Goal: Information Seeking & Learning: Check status

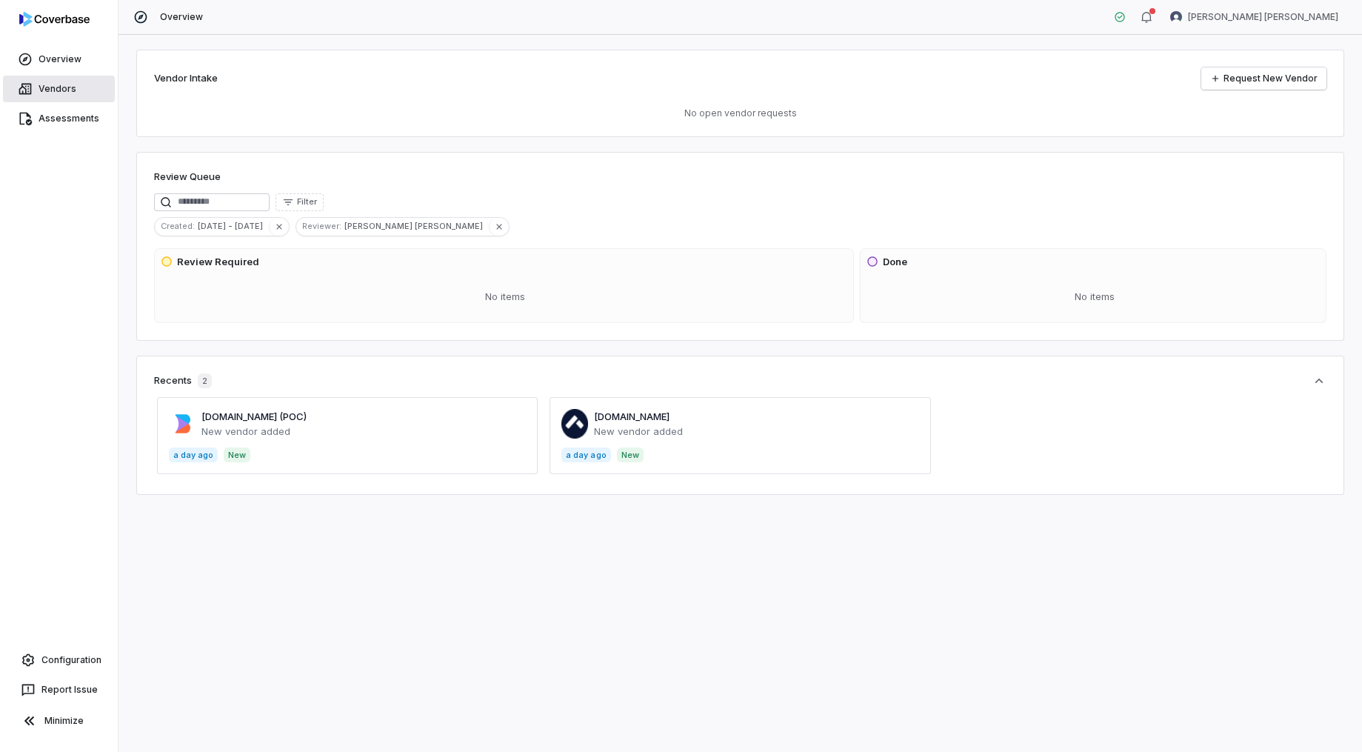
click at [64, 93] on span "Vendors" at bounding box center [58, 89] width 38 height 12
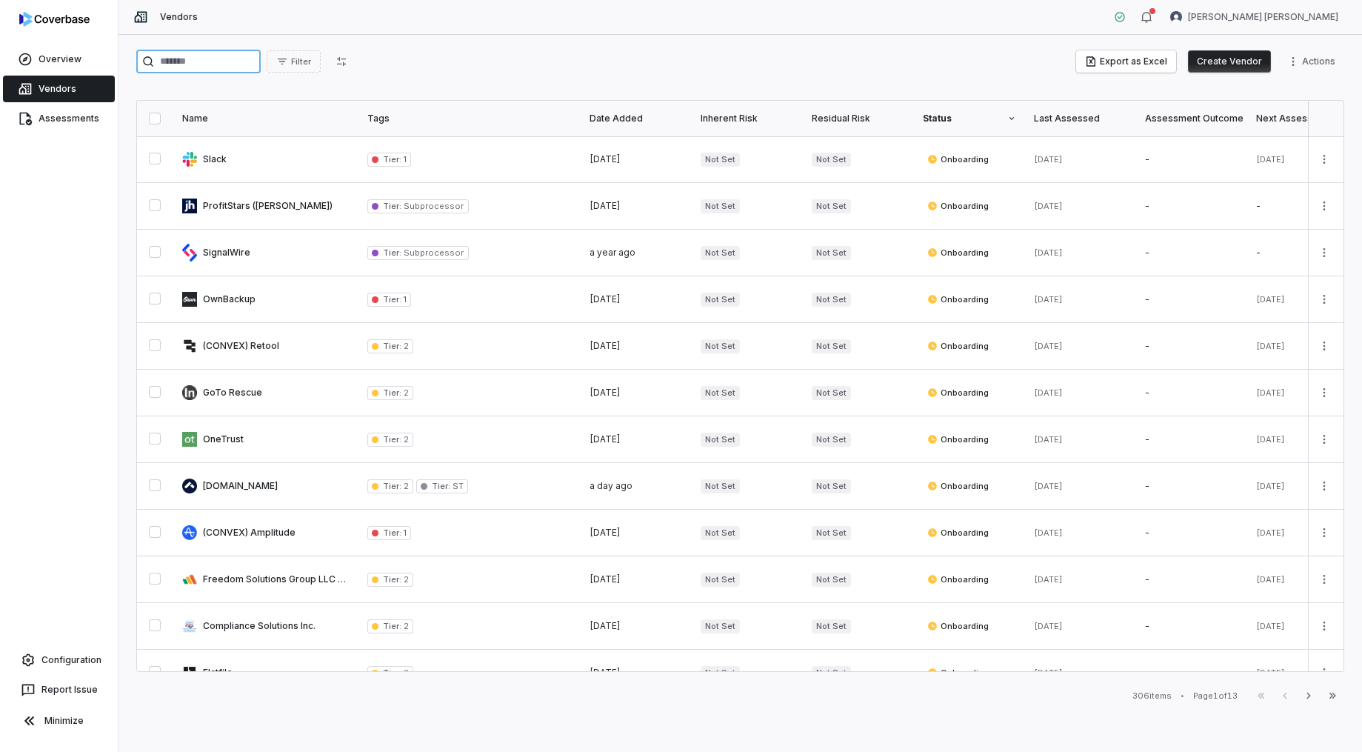
click at [230, 67] on input "search" at bounding box center [198, 62] width 124 height 24
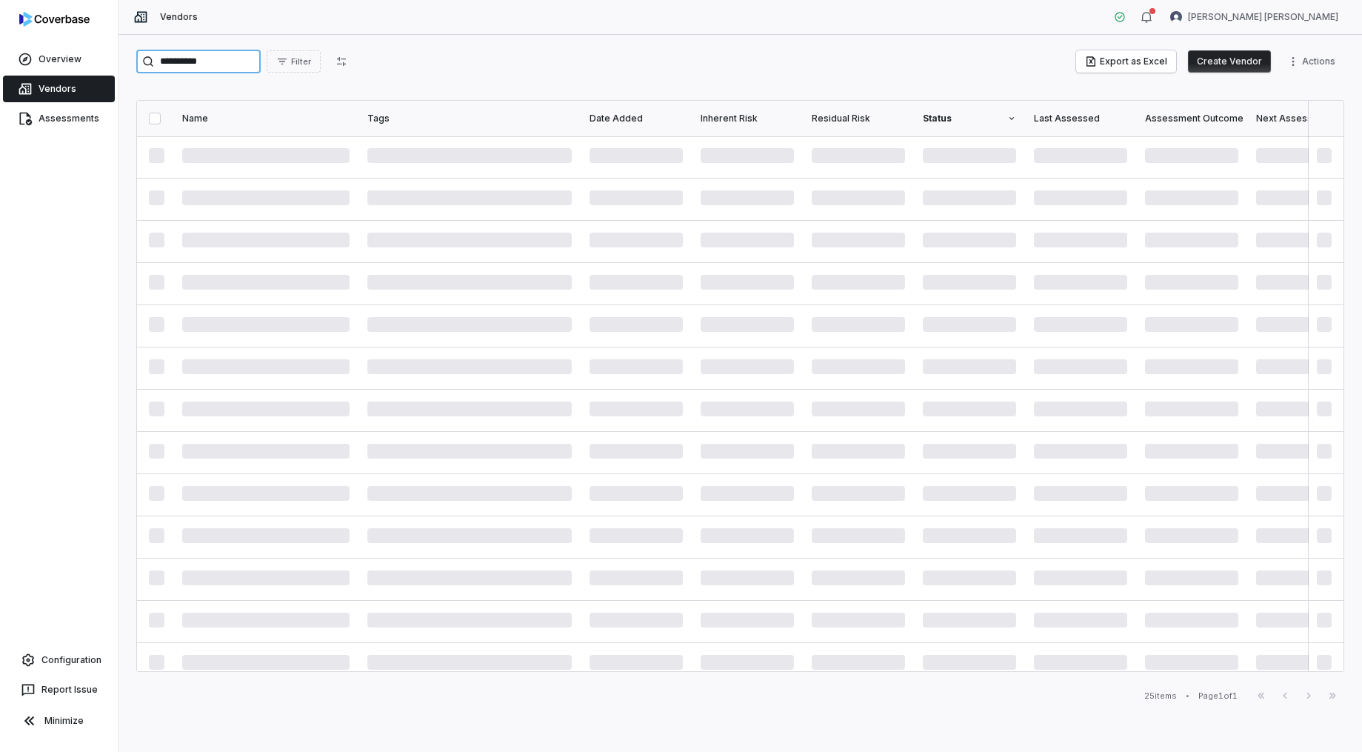
type input "**********"
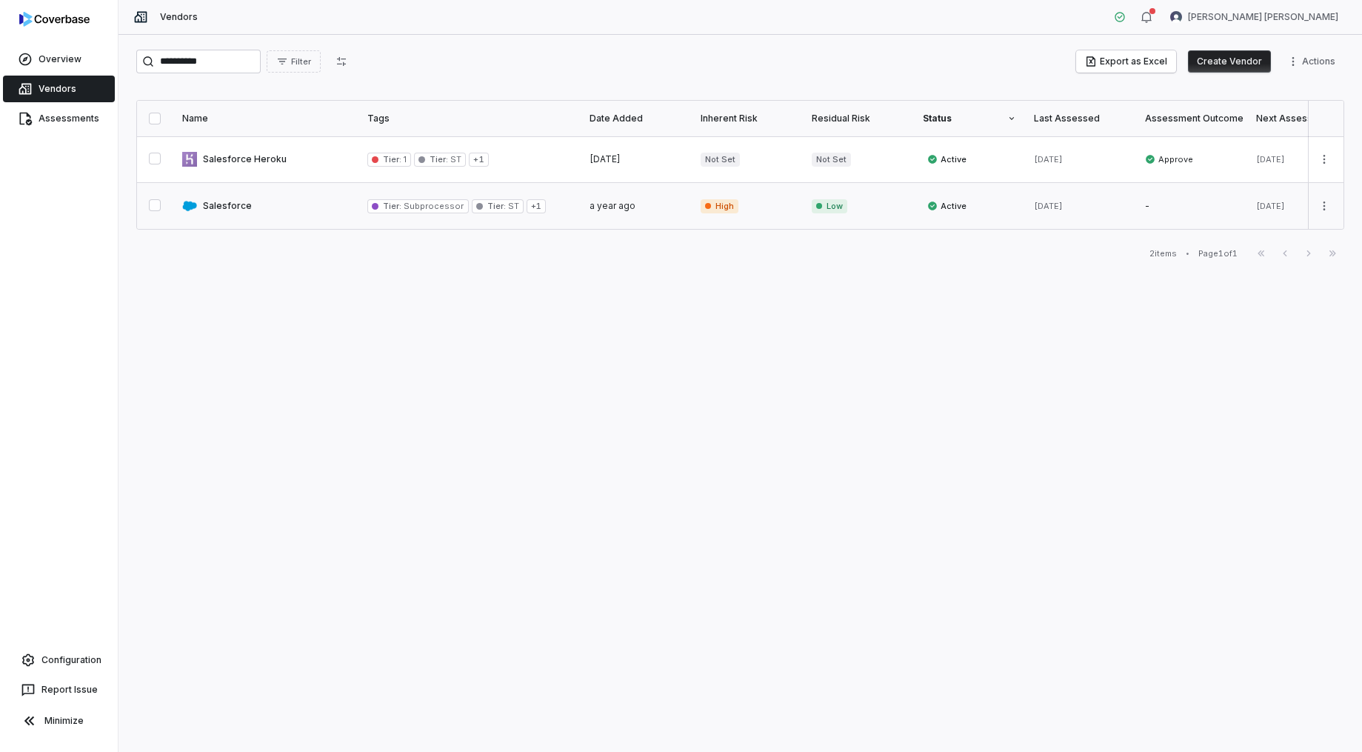
click at [153, 204] on button "button" at bounding box center [155, 205] width 12 height 12
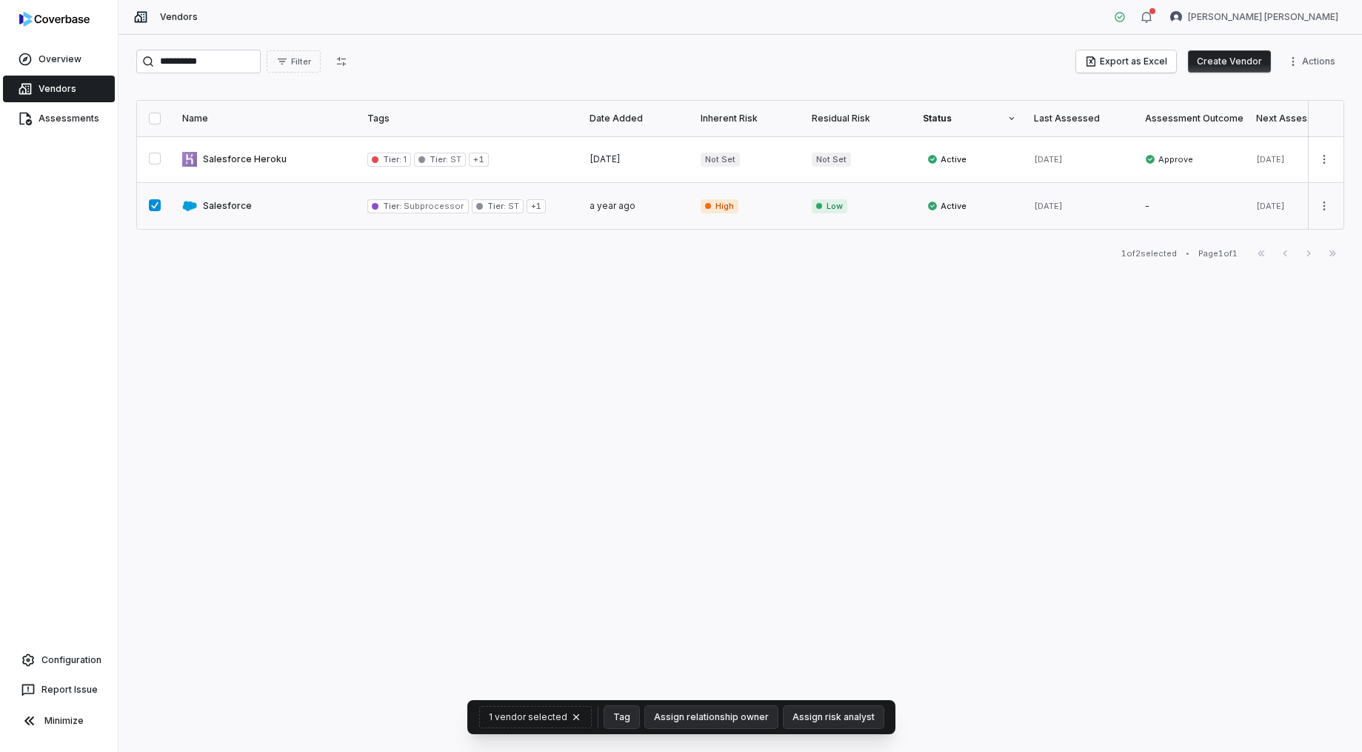
click at [303, 210] on link at bounding box center [265, 206] width 185 height 46
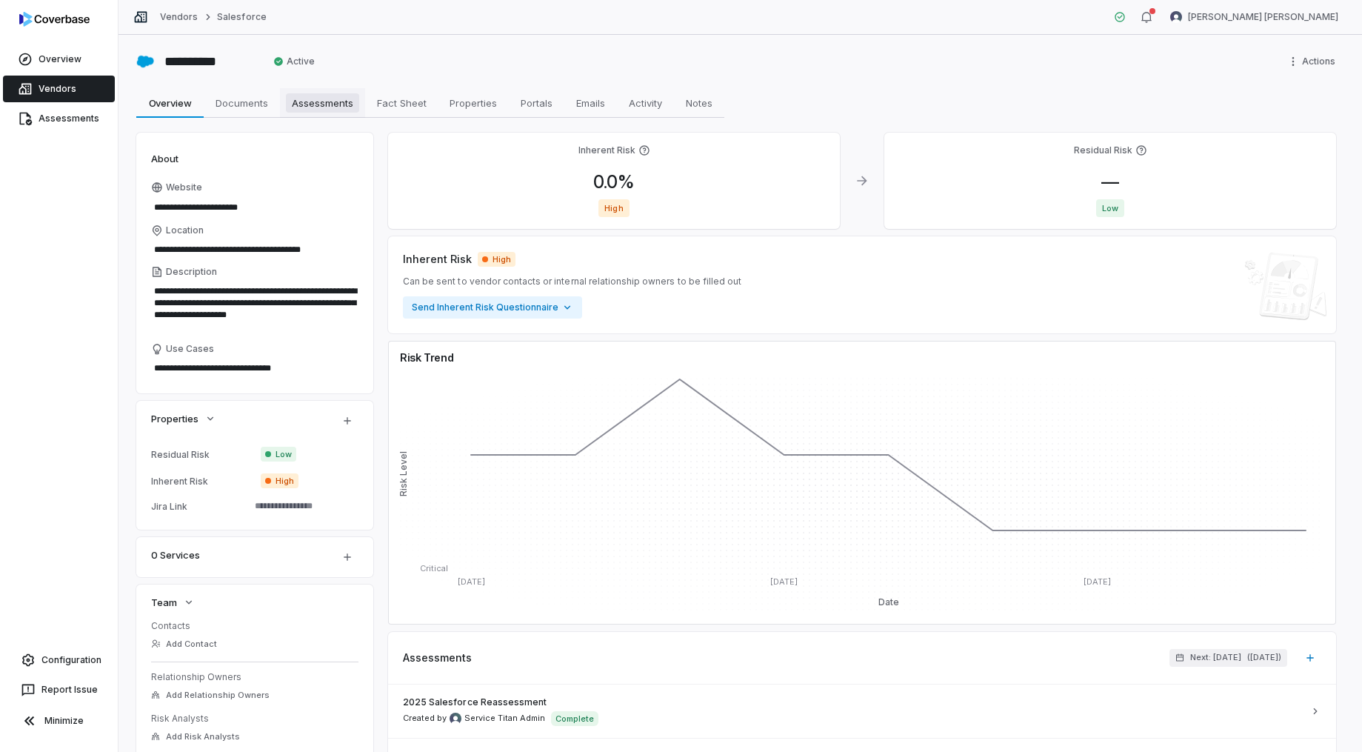
click at [327, 95] on span "Assessments" at bounding box center [322, 102] width 73 height 19
type textarea "*"
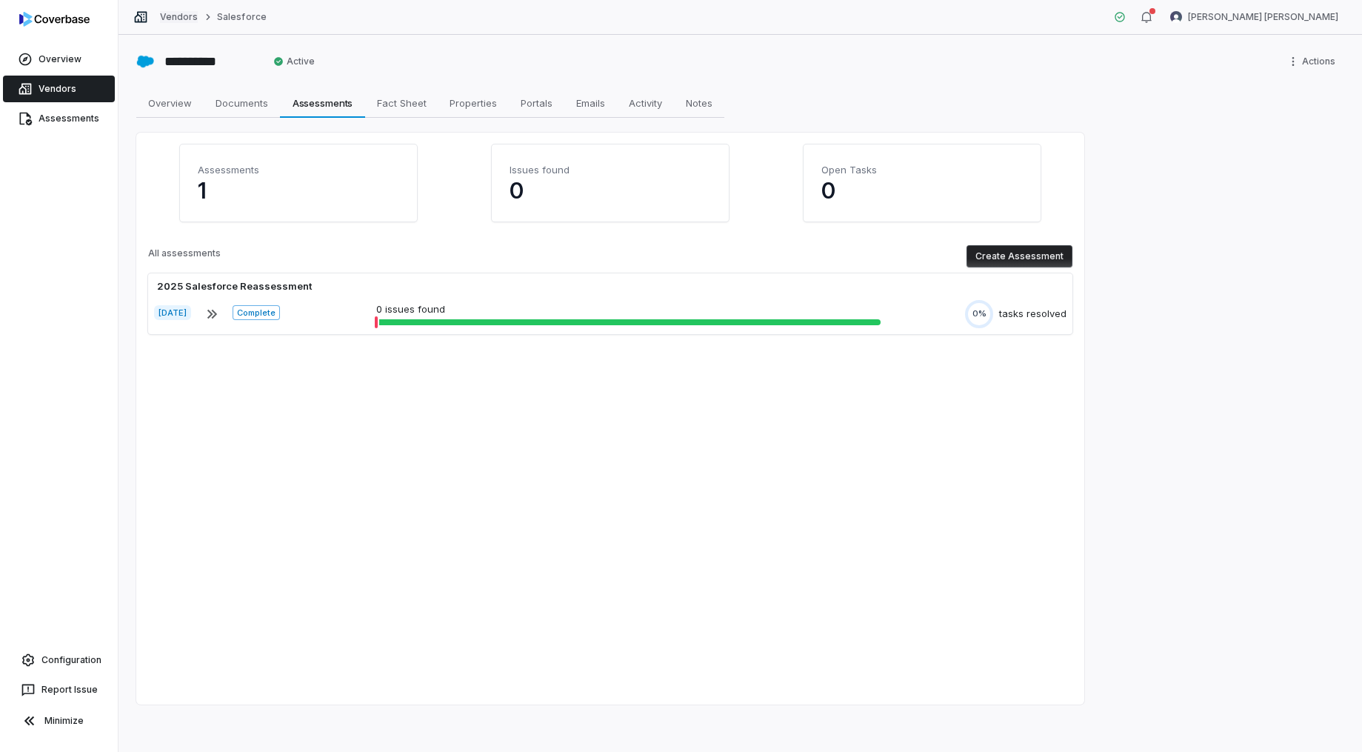
click at [173, 17] on link "Vendors" at bounding box center [179, 17] width 38 height 12
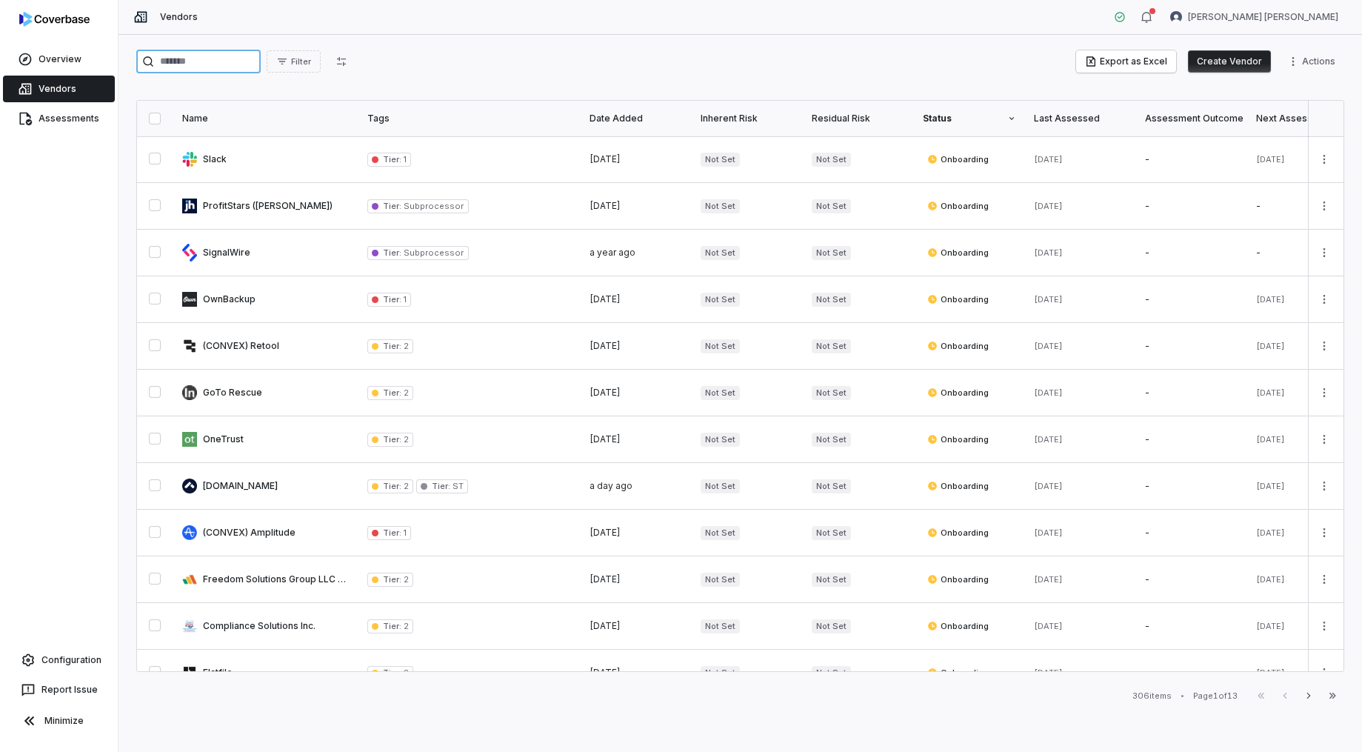
click at [193, 64] on input "search" at bounding box center [198, 62] width 124 height 24
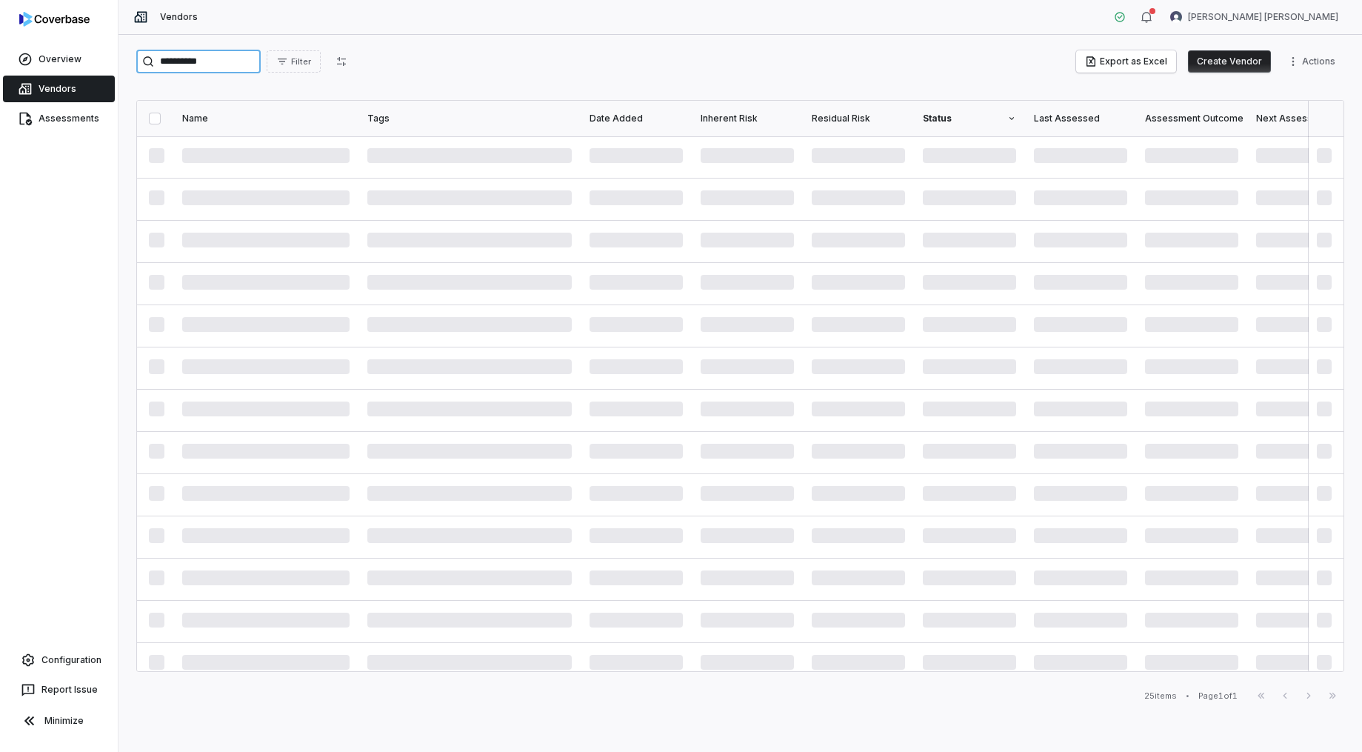
type input "**********"
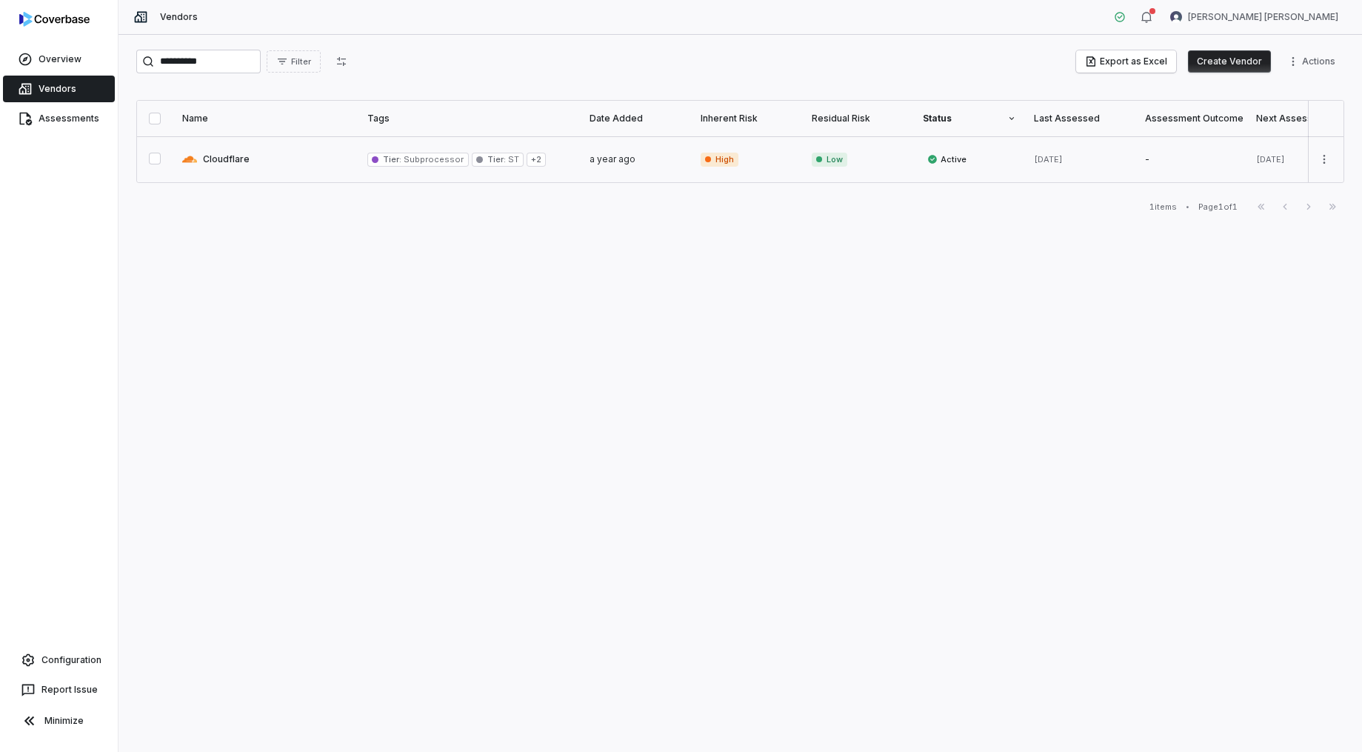
click at [150, 162] on button "button" at bounding box center [155, 159] width 12 height 12
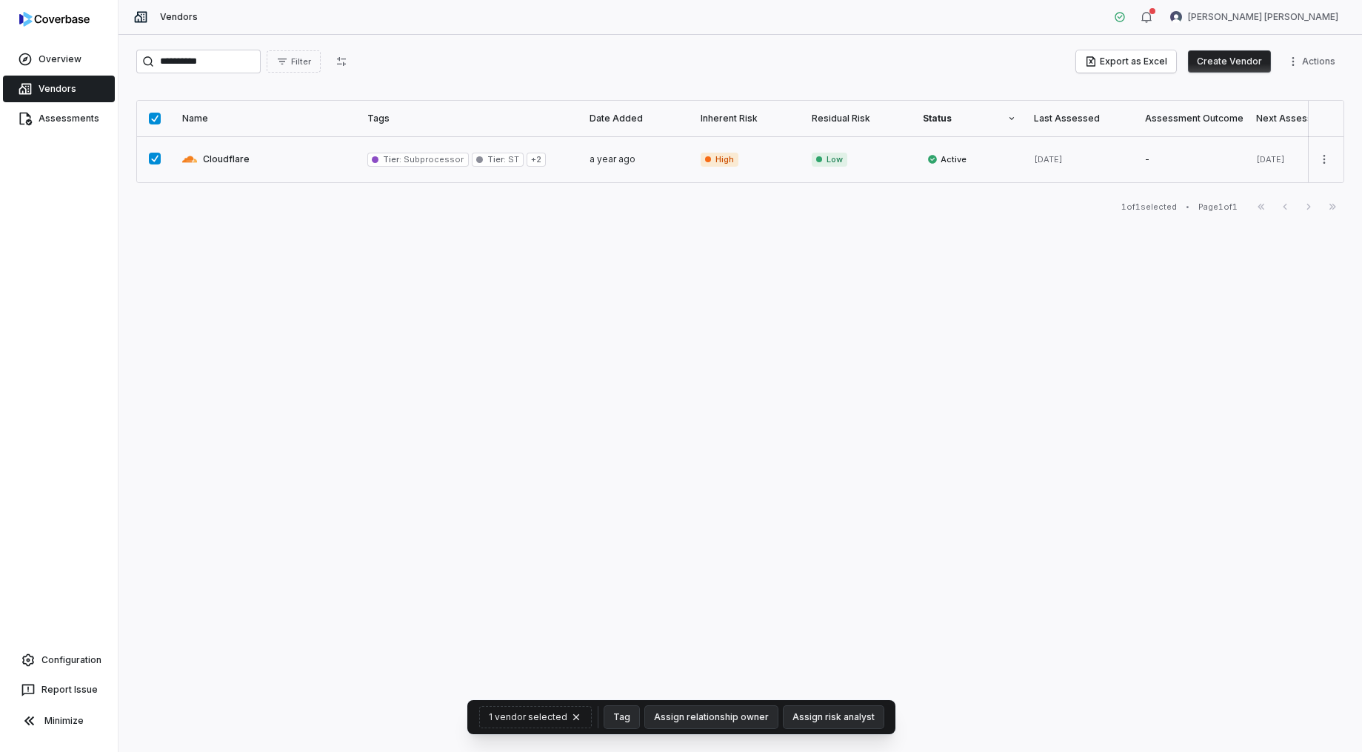
click at [149, 161] on button "button" at bounding box center [155, 159] width 12 height 12
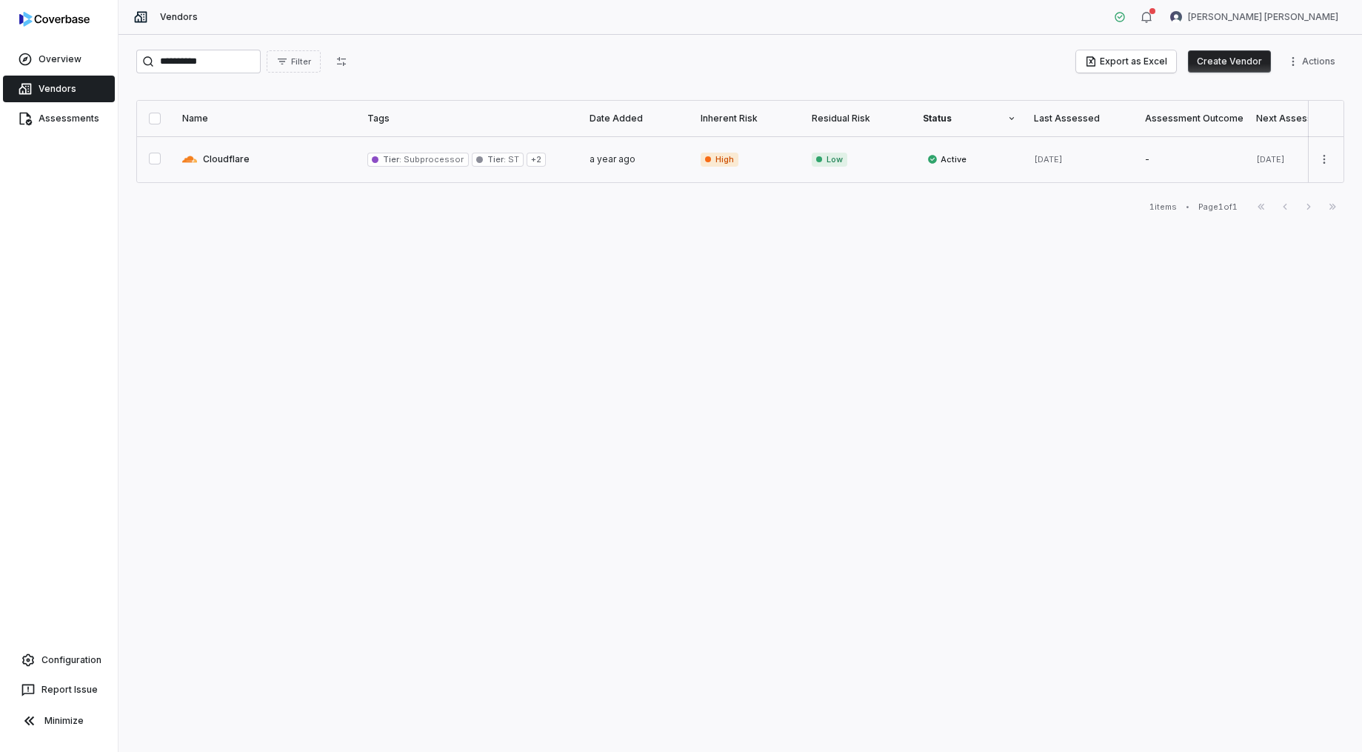
click at [282, 156] on link at bounding box center [265, 159] width 185 height 46
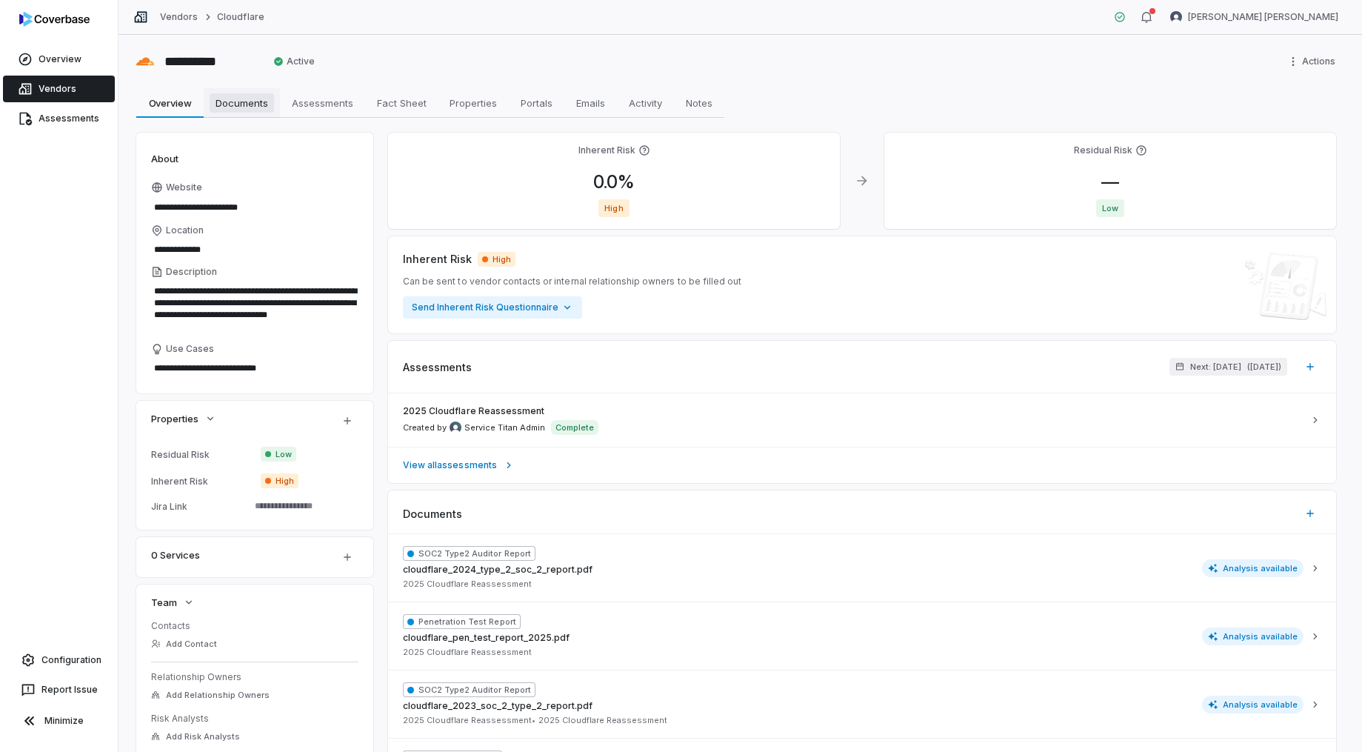
click at [250, 103] on span "Documents" at bounding box center [242, 102] width 64 height 19
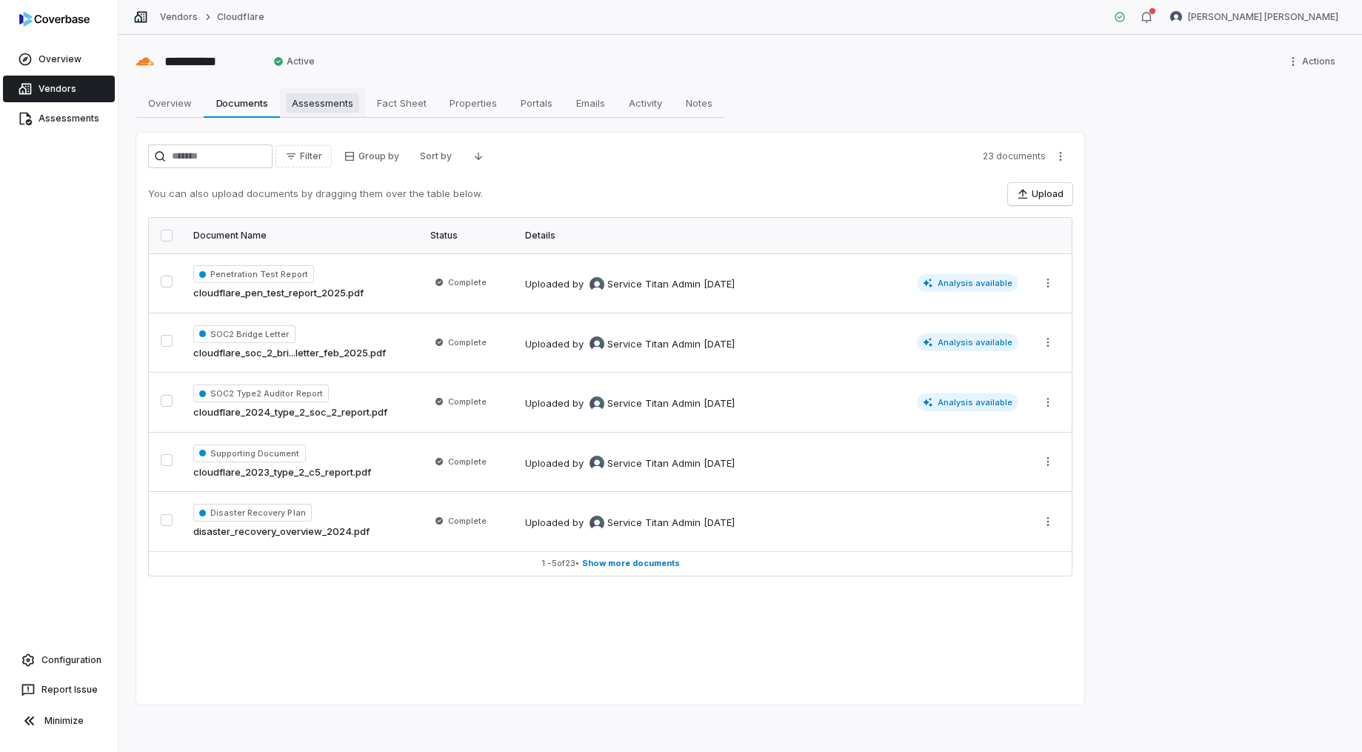
click at [299, 105] on span "Assessments" at bounding box center [322, 102] width 73 height 19
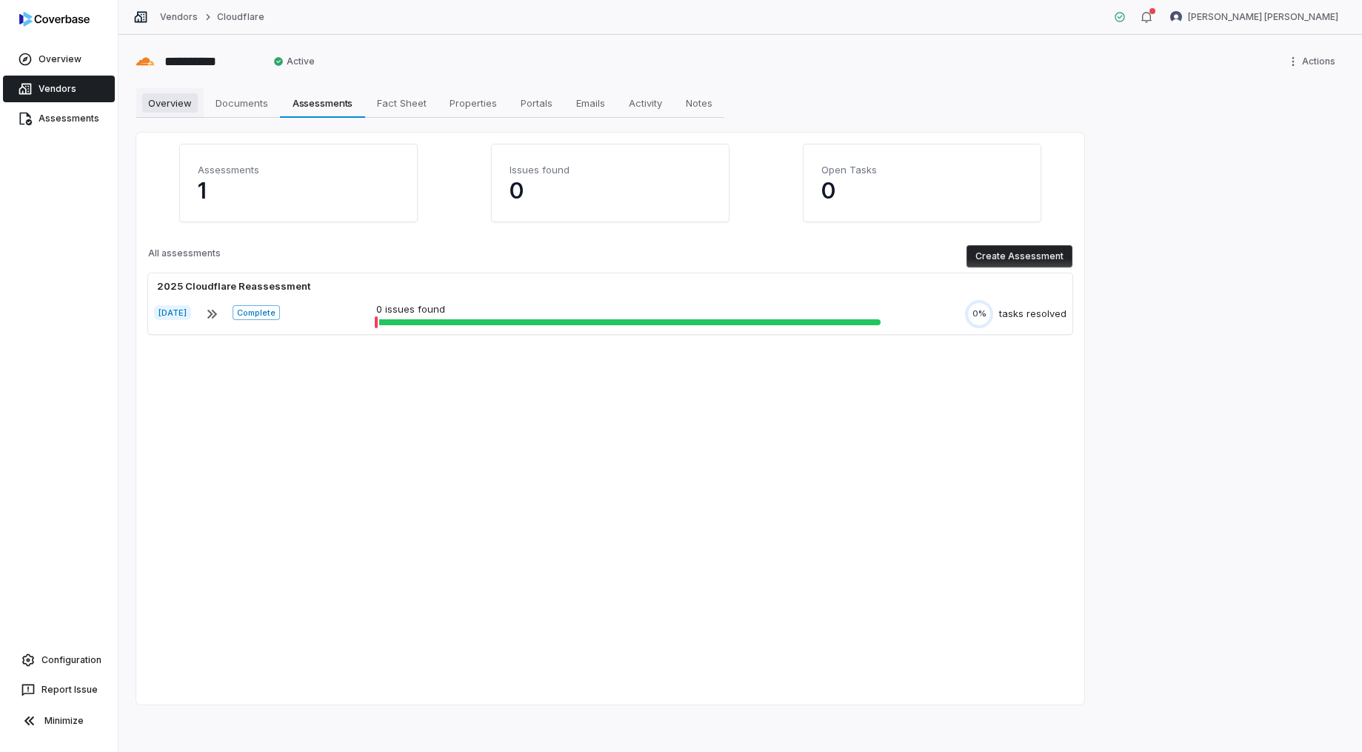
click at [175, 106] on span "Overview" at bounding box center [170, 102] width 56 height 19
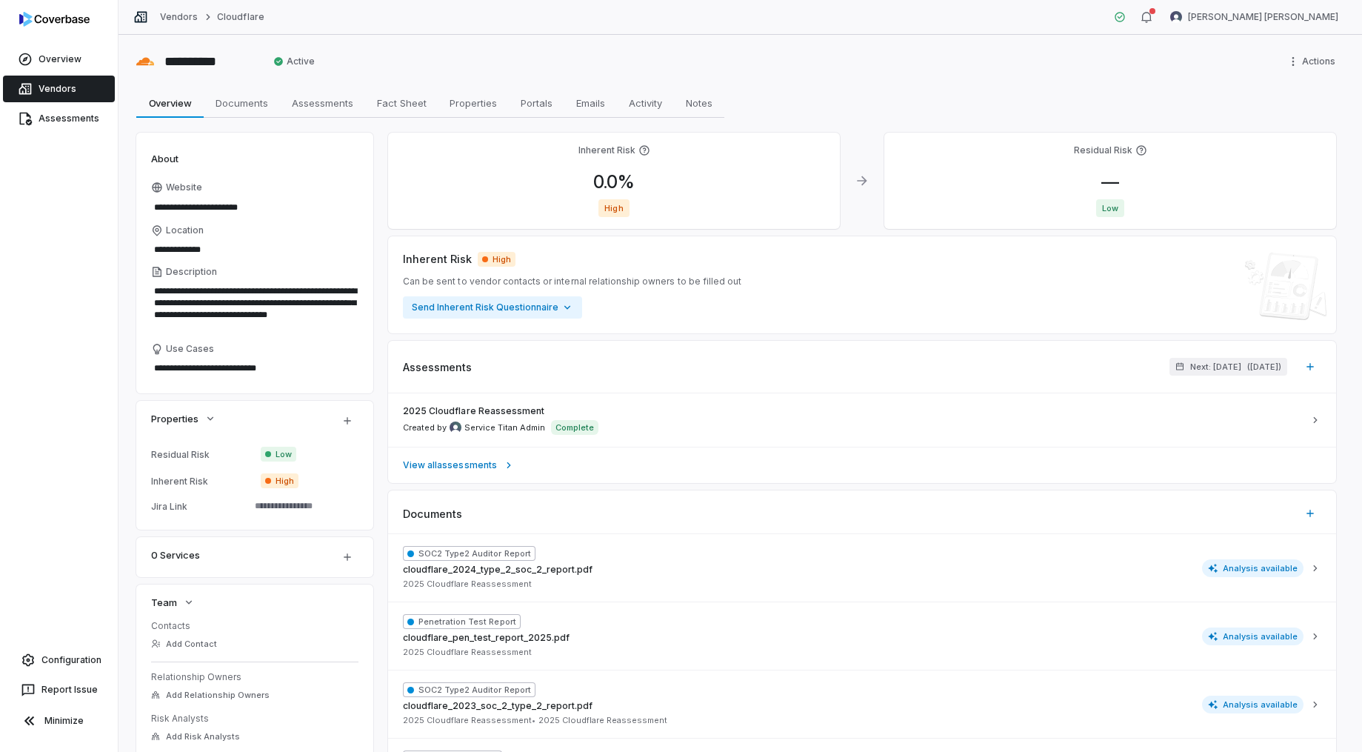
type textarea "*"
click at [185, 16] on link "Vendors" at bounding box center [179, 17] width 38 height 12
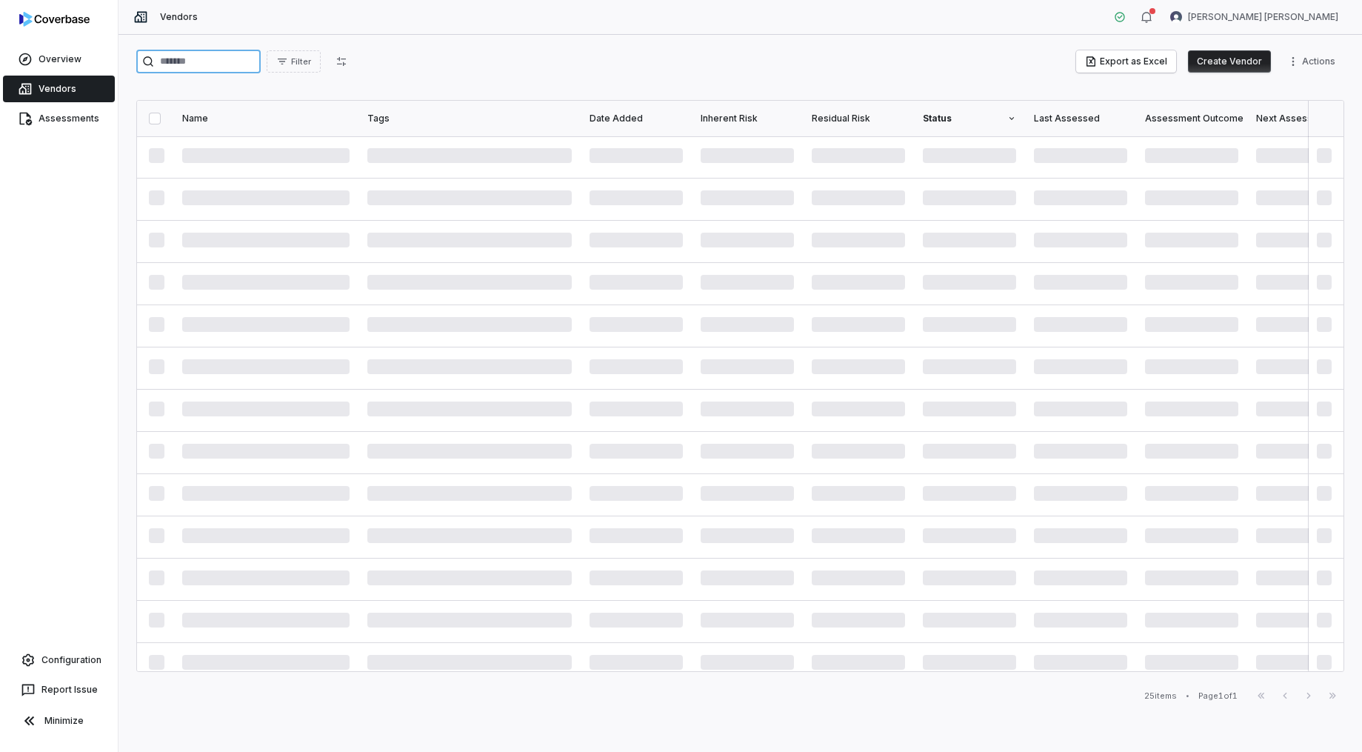
click at [238, 58] on input "search" at bounding box center [198, 62] width 124 height 24
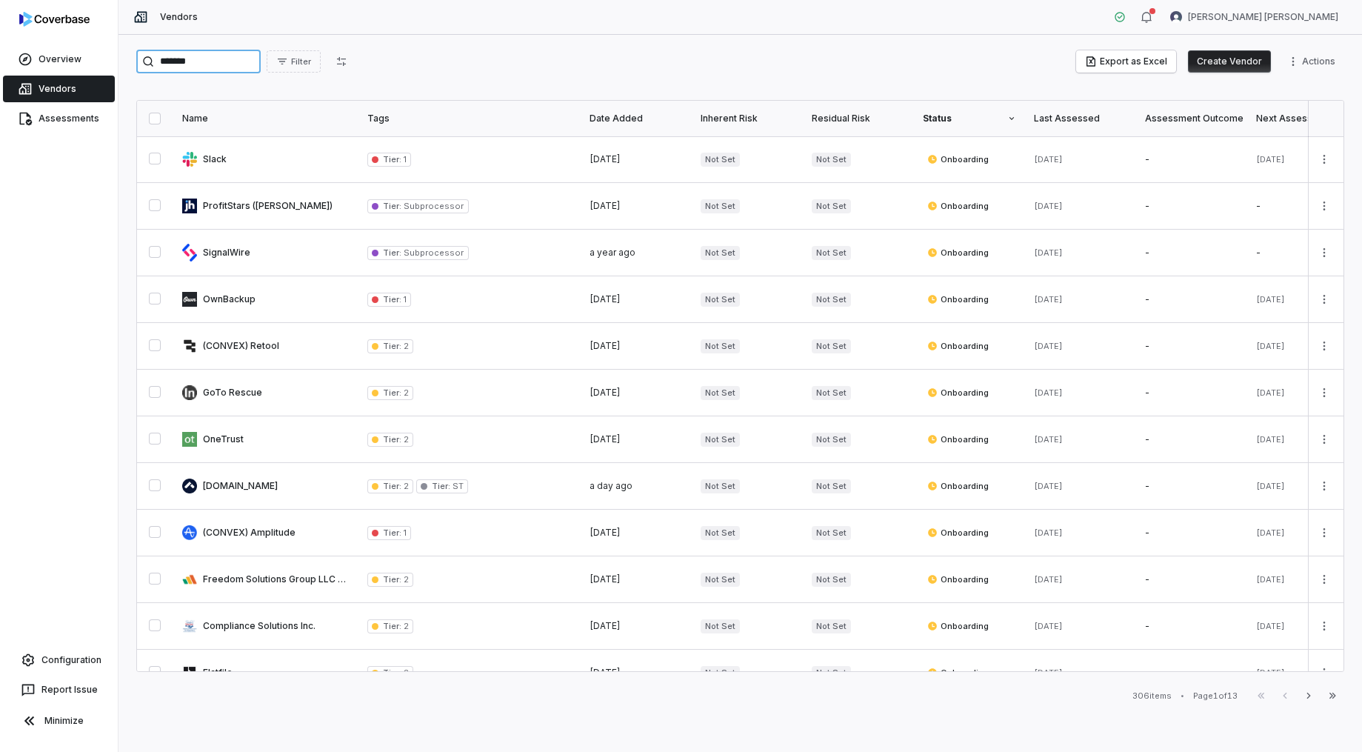
type input "*******"
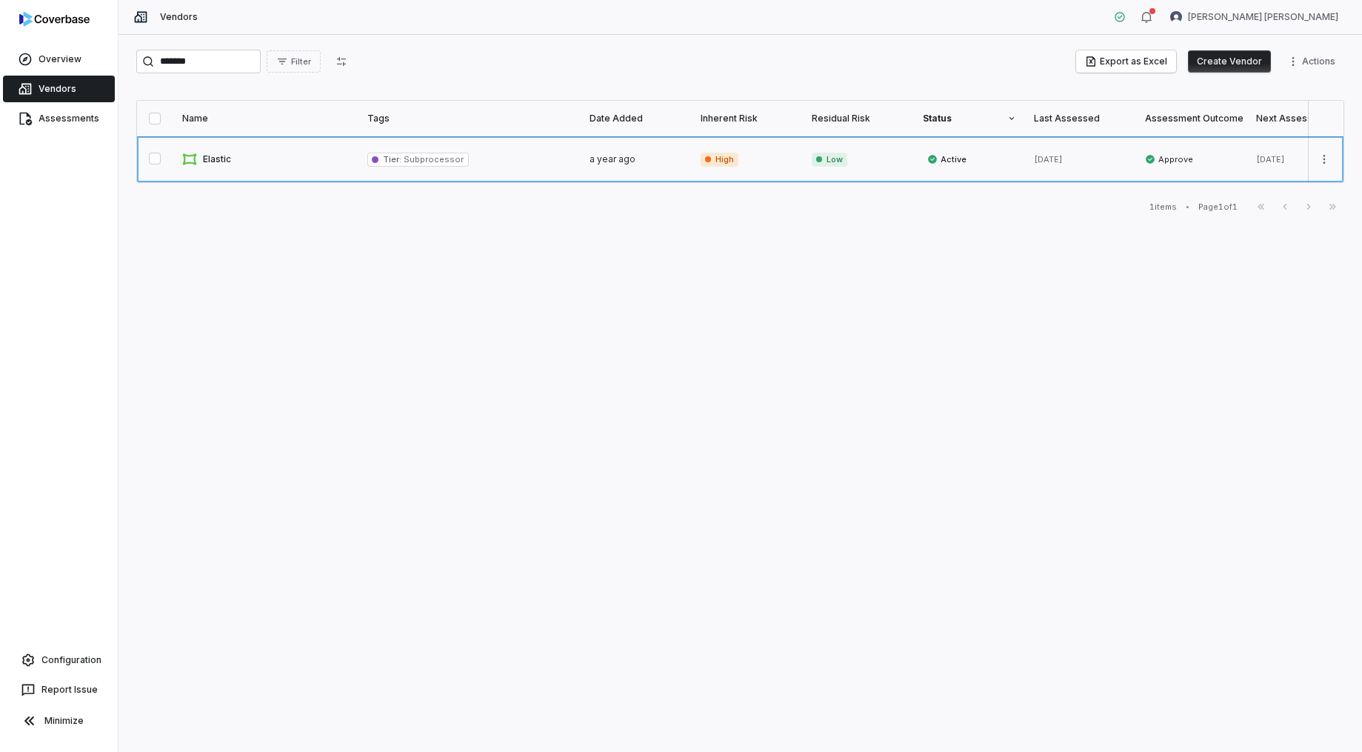
click at [249, 158] on link at bounding box center [265, 159] width 185 height 46
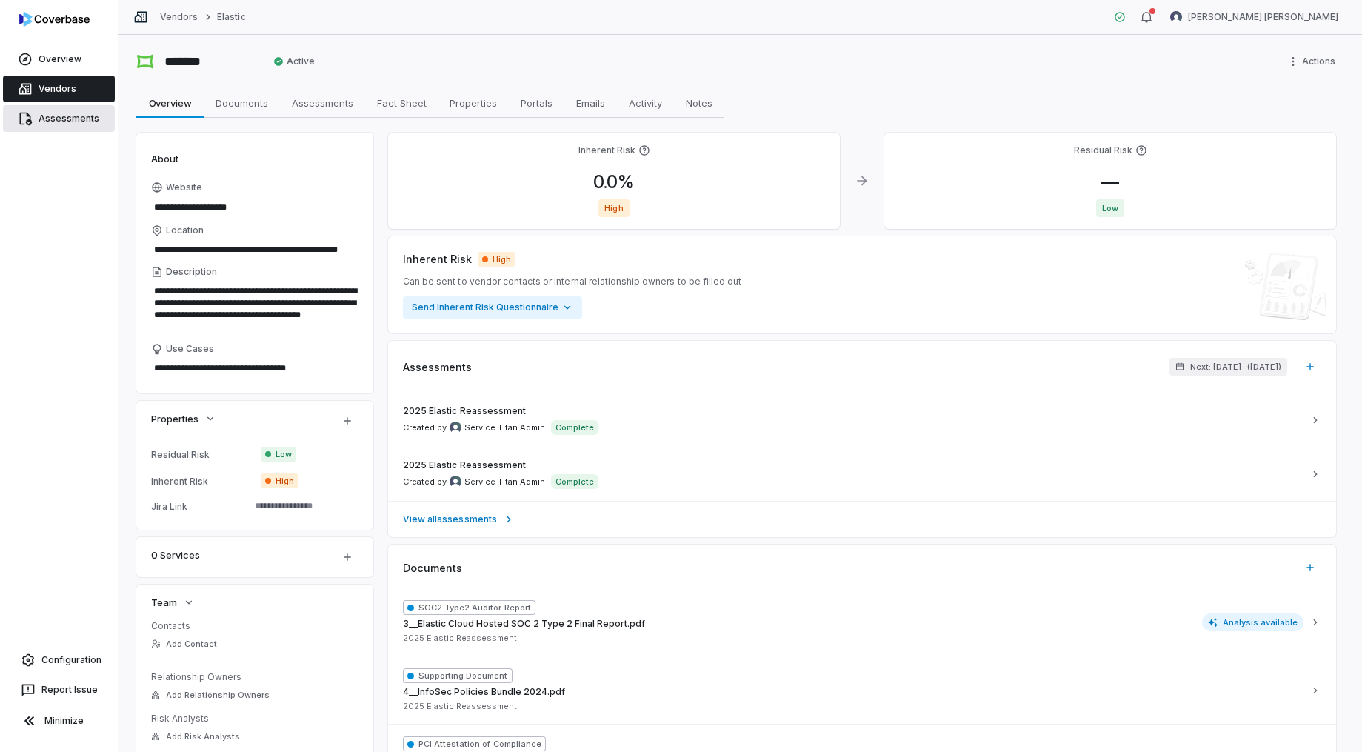
click at [31, 121] on icon at bounding box center [26, 119] width 13 height 13
click at [317, 110] on span "Assessments" at bounding box center [322, 102] width 73 height 19
type textarea "*"
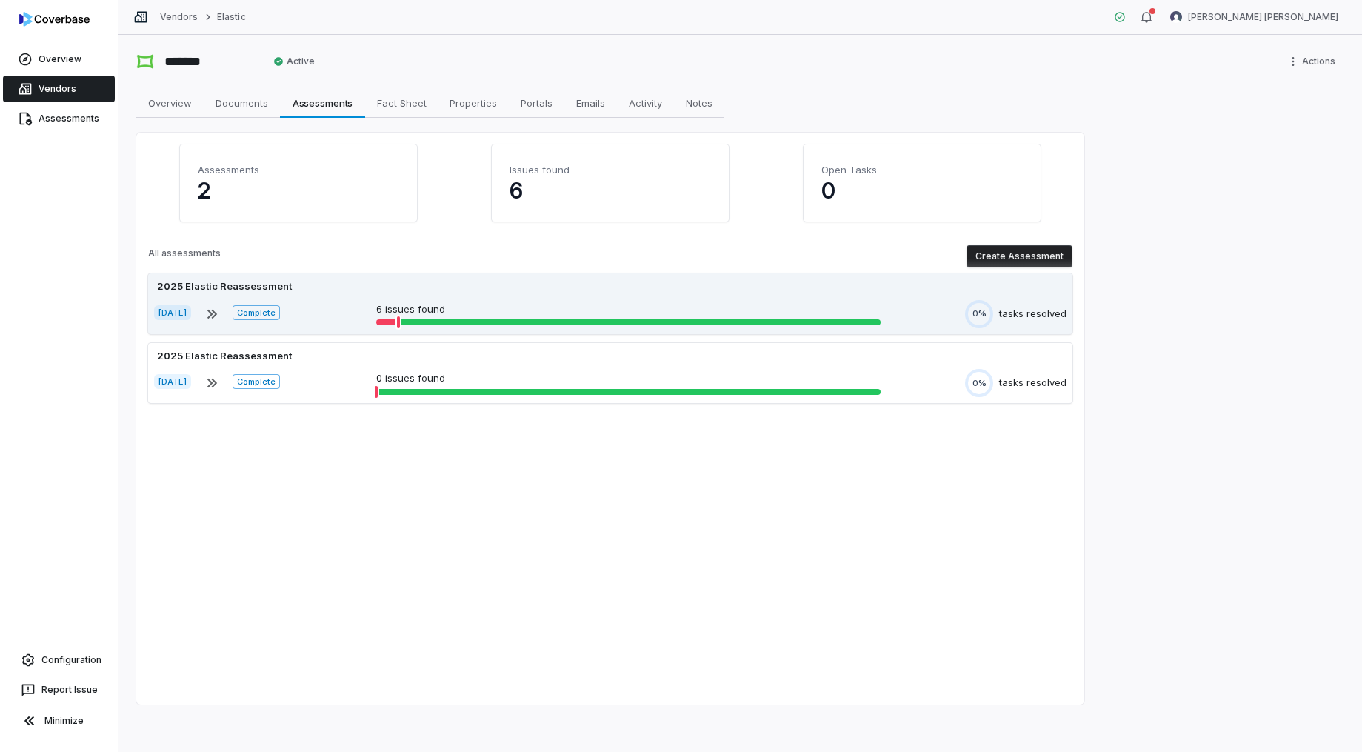
click at [358, 312] on div "Jan 23, 2025 Complete 6 issues found 0% tasks resolved" at bounding box center [610, 314] width 913 height 28
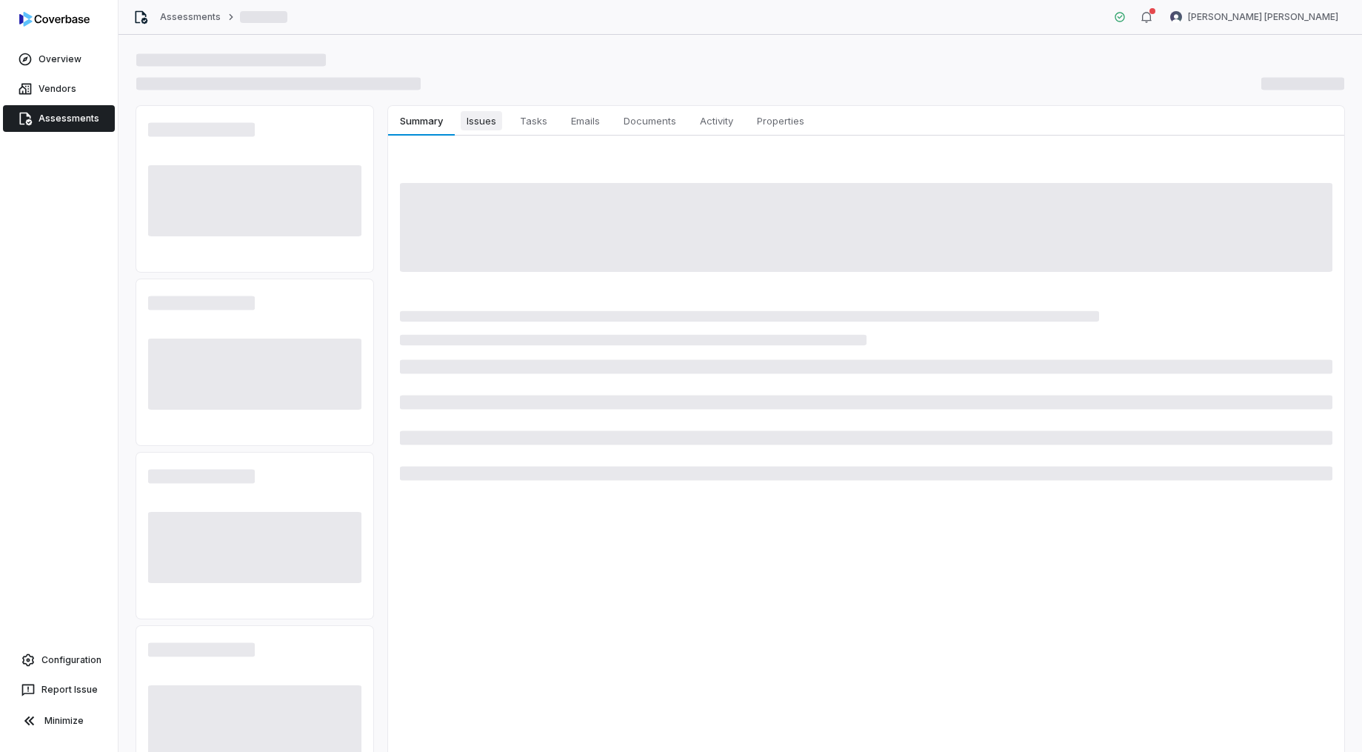
click at [481, 124] on span "Issues" at bounding box center [481, 120] width 41 height 19
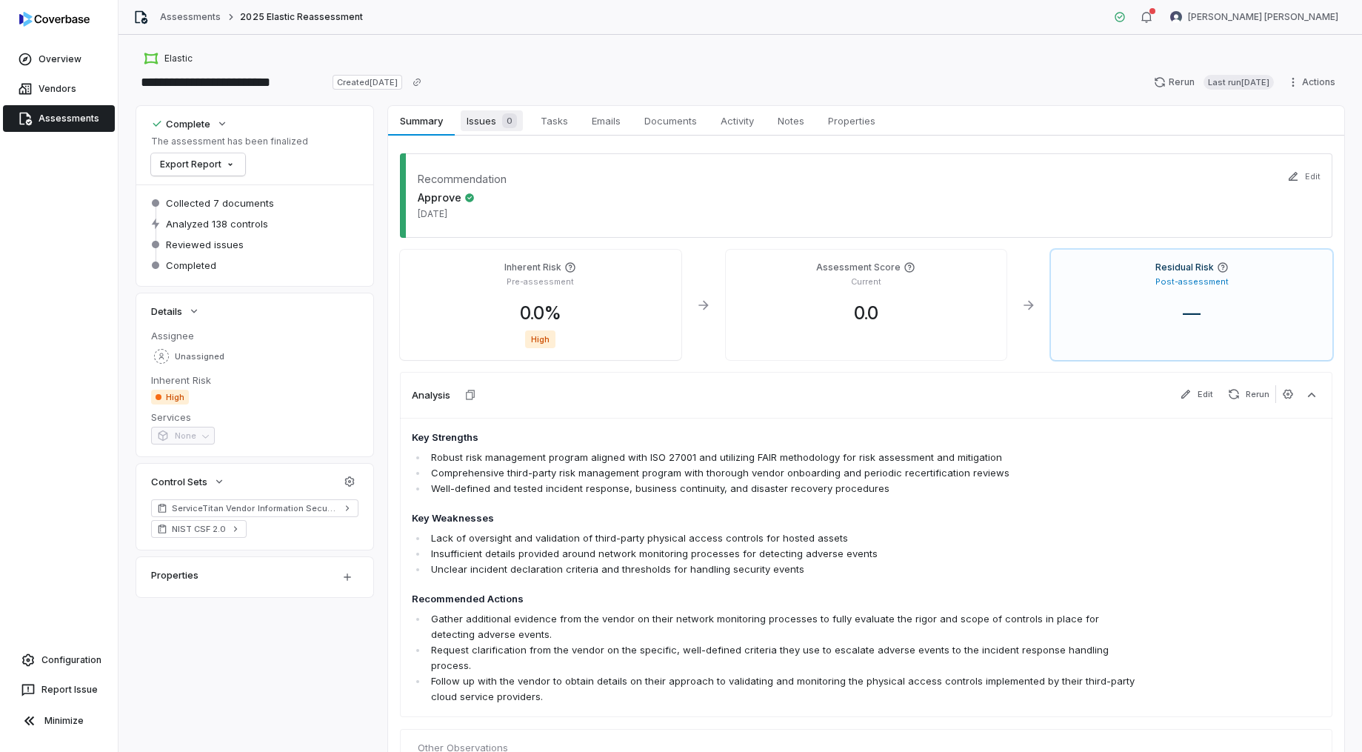
click at [481, 125] on span "Issues 0" at bounding box center [492, 120] width 62 height 21
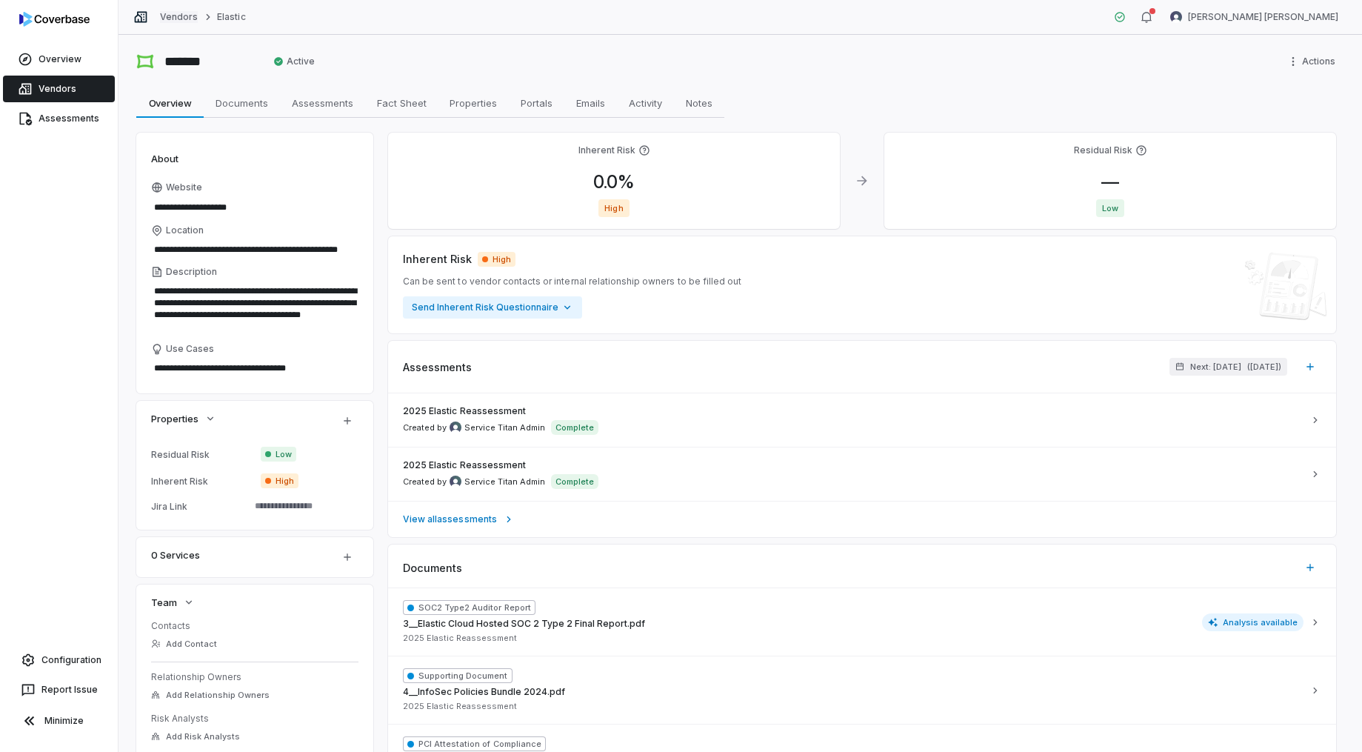
click at [173, 18] on link "Vendors" at bounding box center [179, 17] width 38 height 12
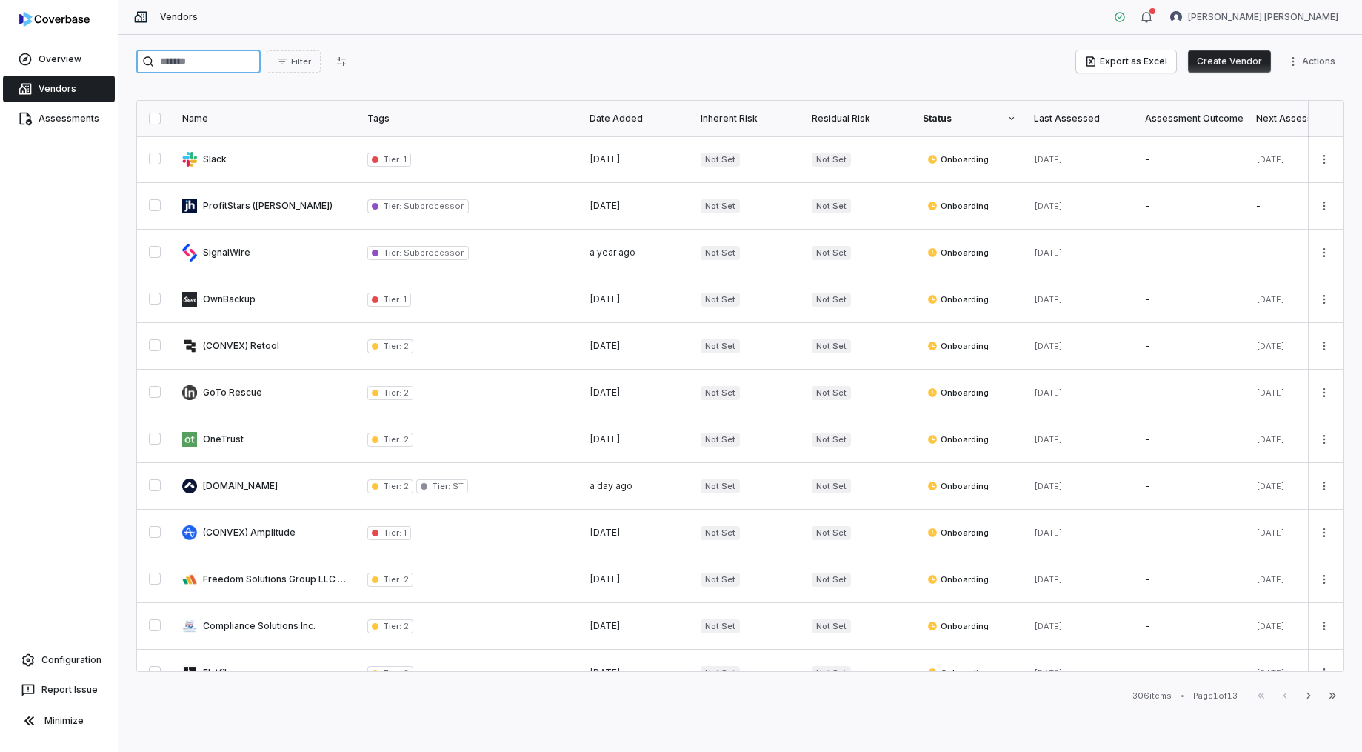
click at [182, 58] on input "search" at bounding box center [198, 62] width 124 height 24
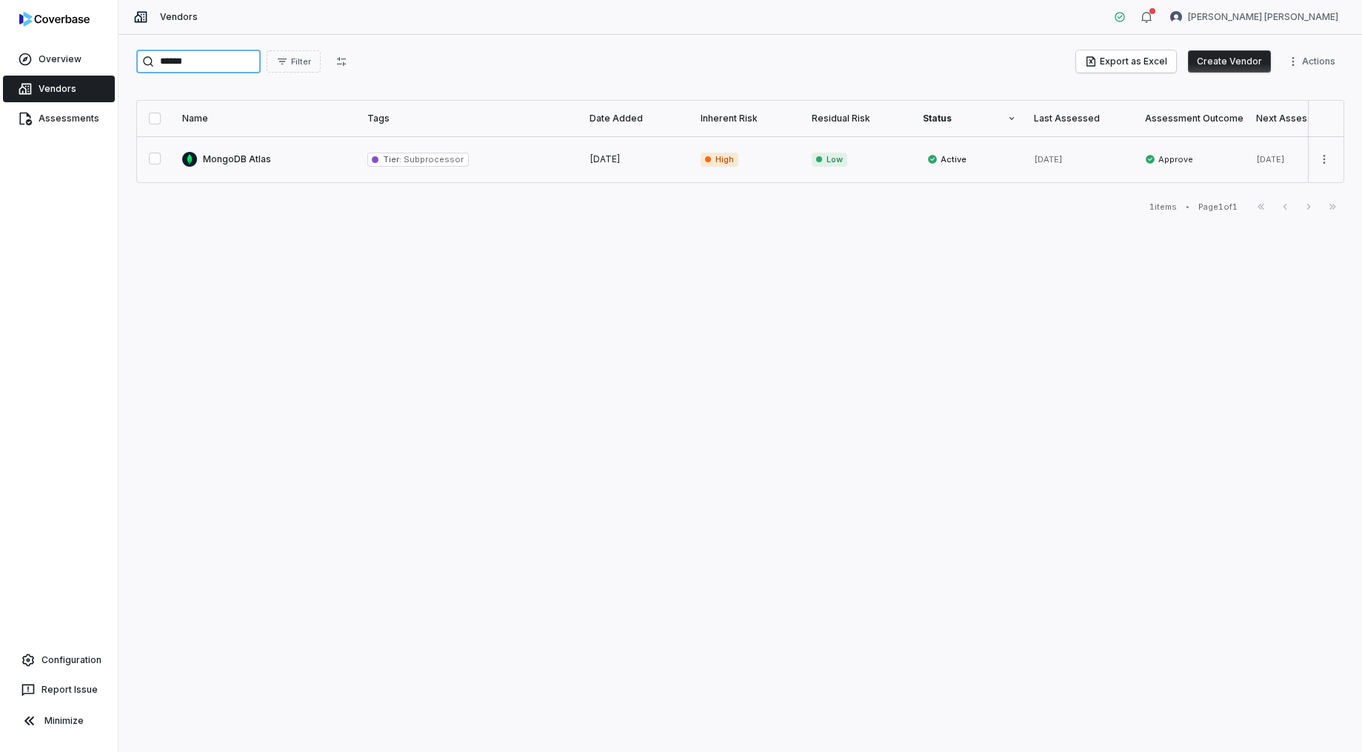
type input "******"
click at [299, 147] on link at bounding box center [265, 159] width 185 height 46
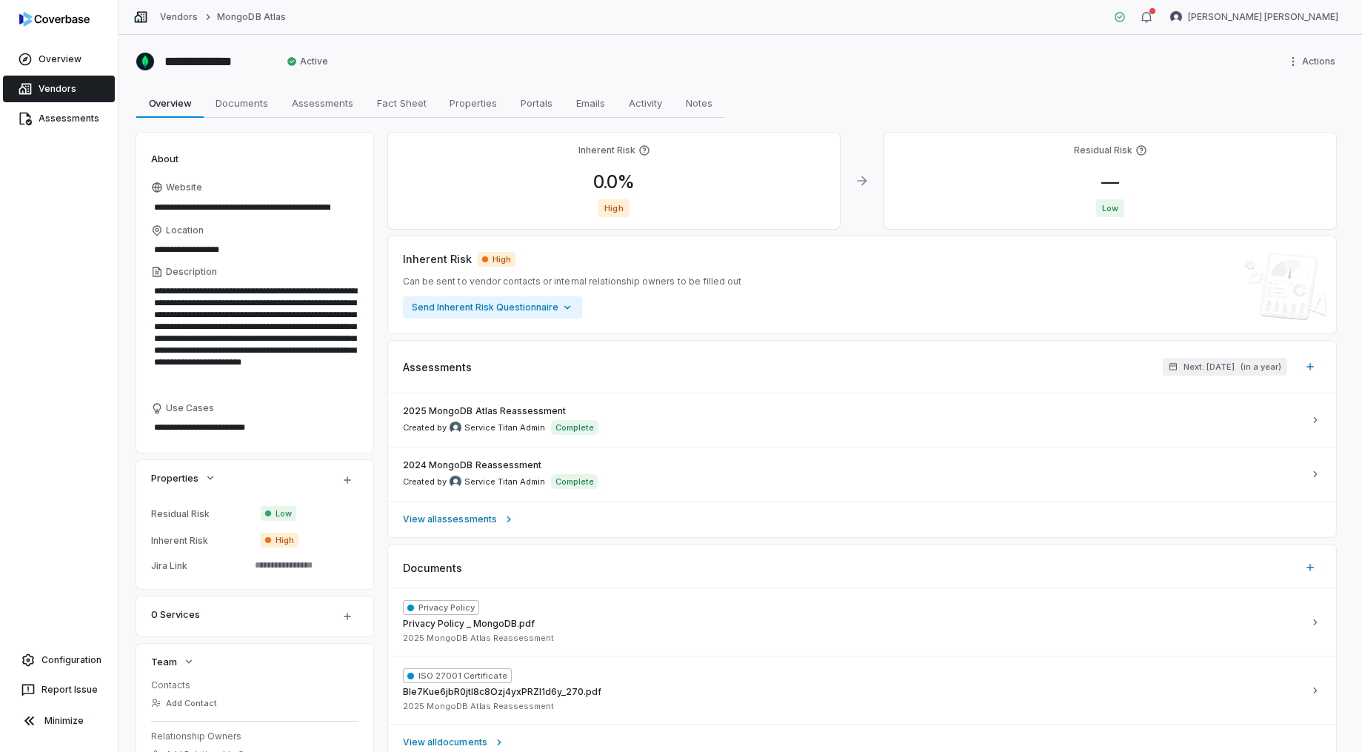
type textarea "*"
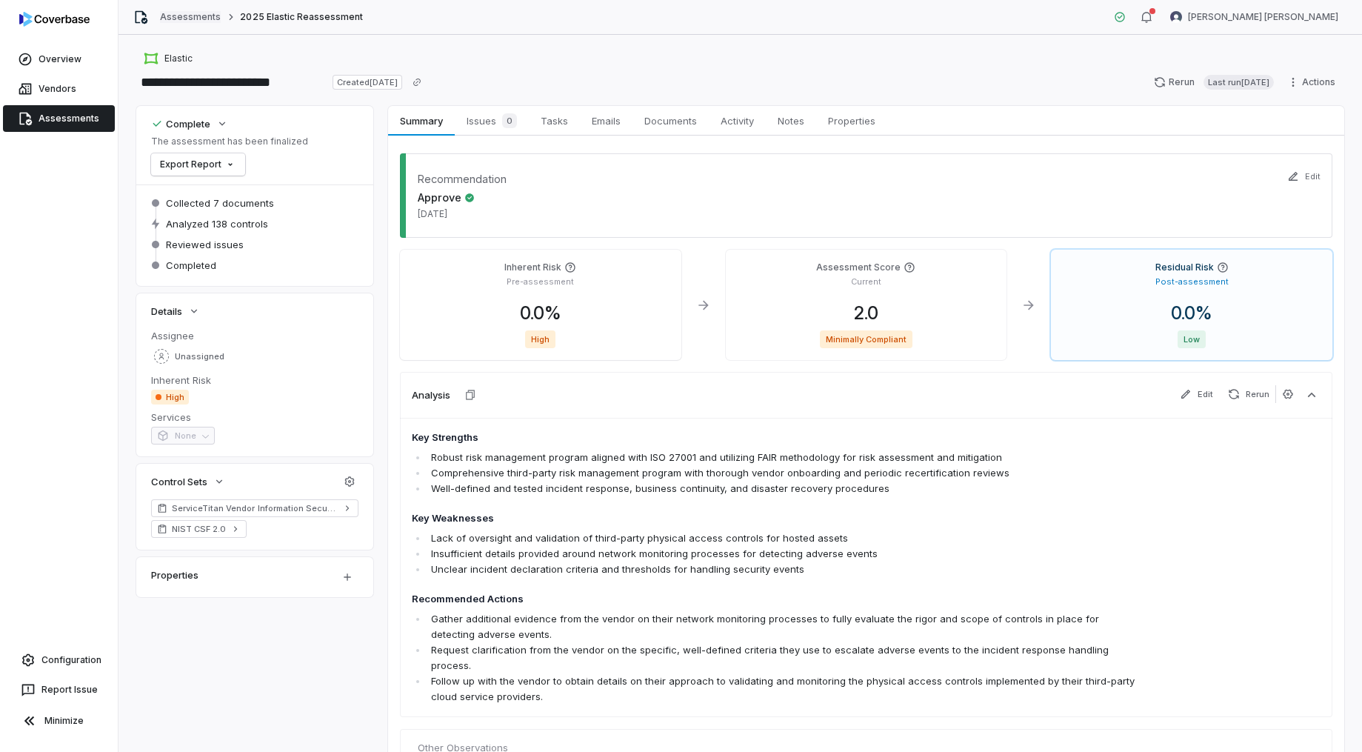
click at [190, 13] on link "Assessments" at bounding box center [190, 17] width 61 height 12
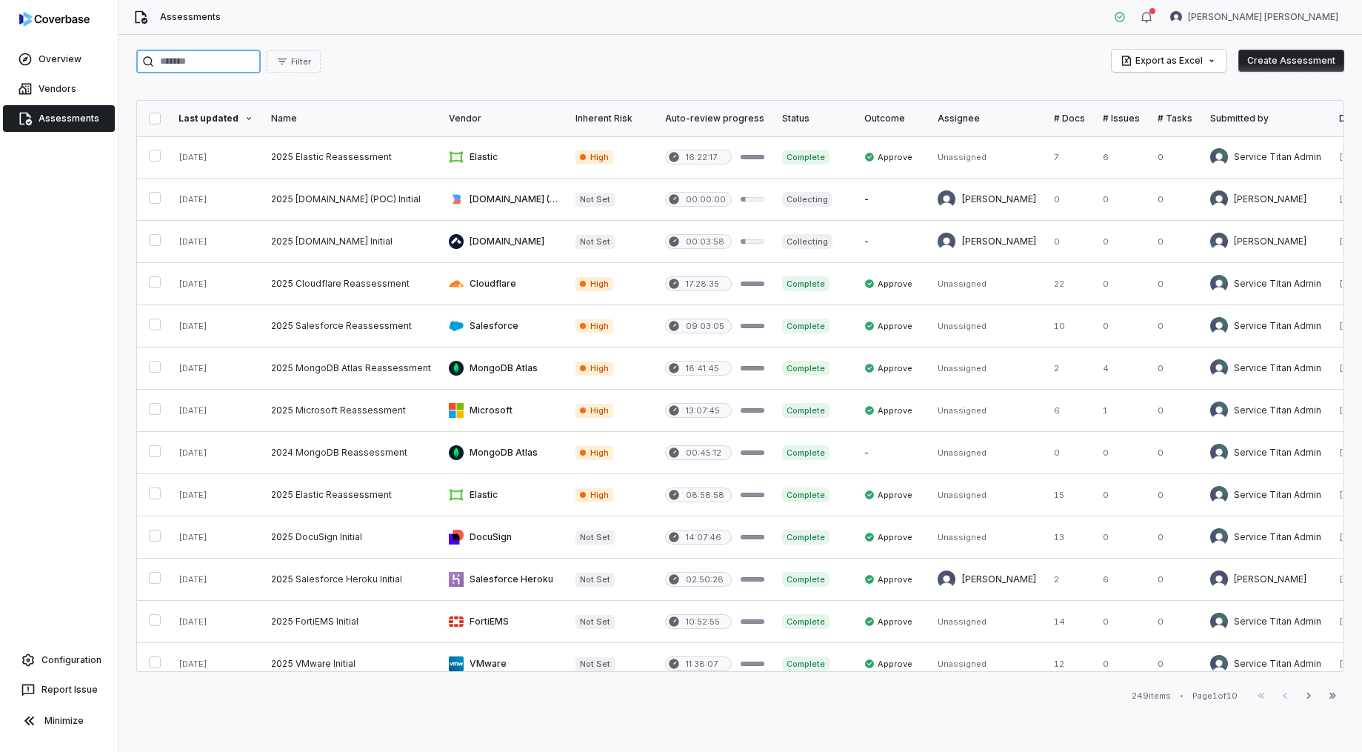
click at [222, 61] on input "search" at bounding box center [198, 62] width 124 height 24
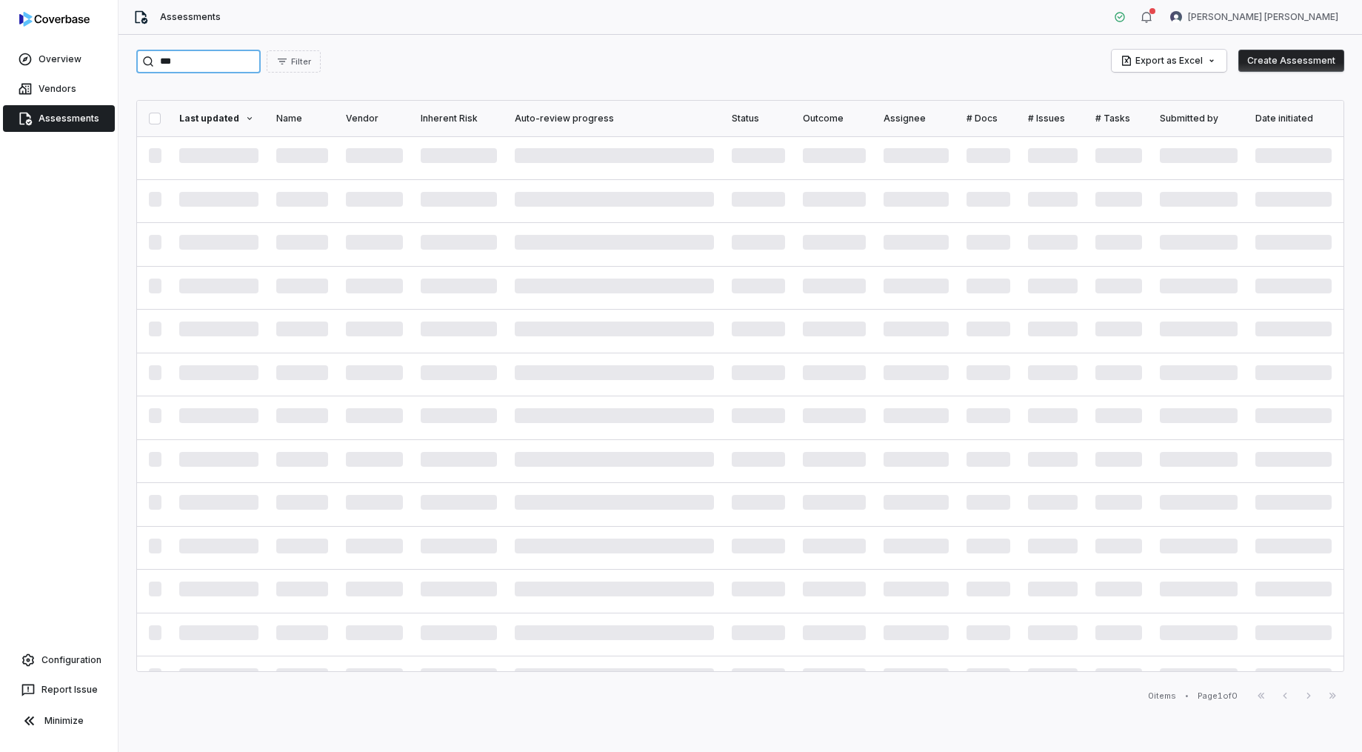
type input "***"
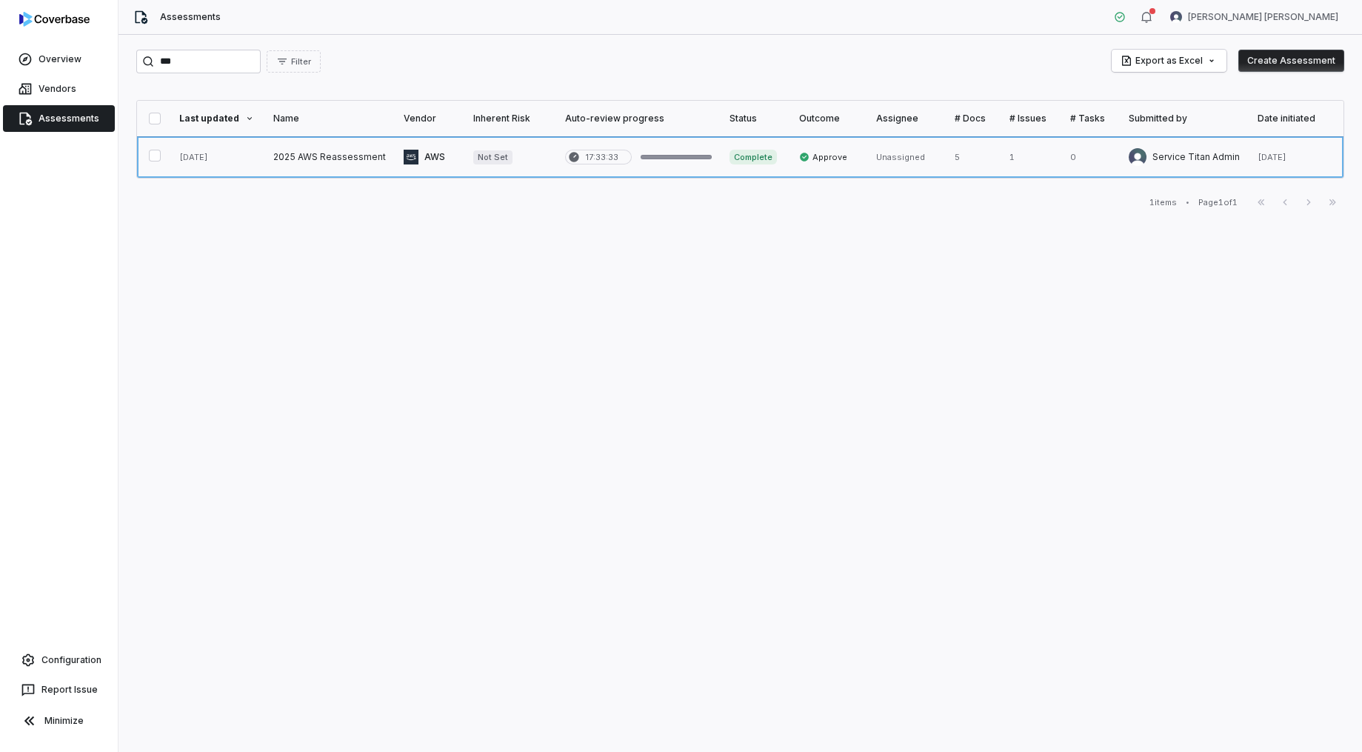
click at [320, 164] on link at bounding box center [329, 156] width 130 height 41
